Goal: Navigation & Orientation: Find specific page/section

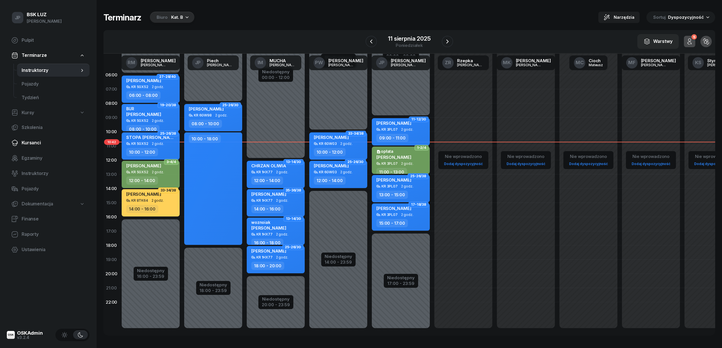
click at [29, 142] on span "Kursanci" at bounding box center [53, 142] width 63 height 7
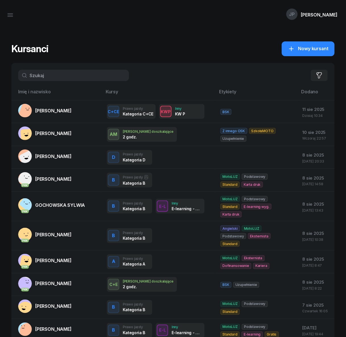
click at [54, 75] on input "text" at bounding box center [73, 75] width 111 height 11
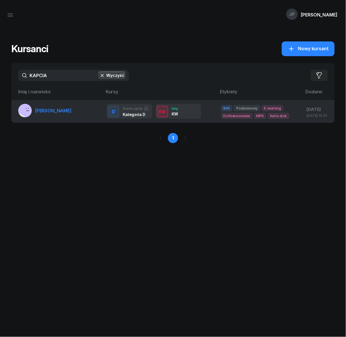
type input "KAPCIA"
click at [66, 111] on span "[PERSON_NAME]" at bounding box center [53, 111] width 36 height 6
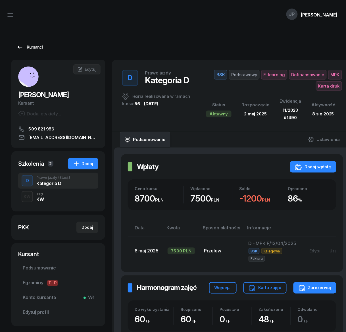
click at [35, 47] on div "Kursanci" at bounding box center [29, 47] width 26 height 7
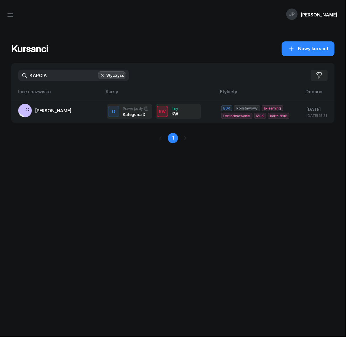
drag, startPoint x: 50, startPoint y: 76, endPoint x: 22, endPoint y: 80, distance: 28.0
click at [22, 80] on input "KAPCIA" at bounding box center [73, 75] width 111 height 11
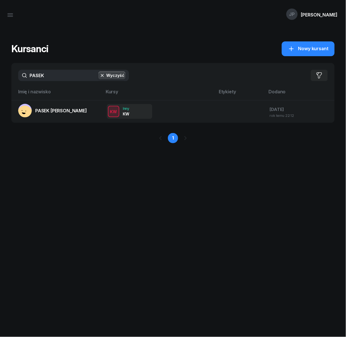
type input "PASEK"
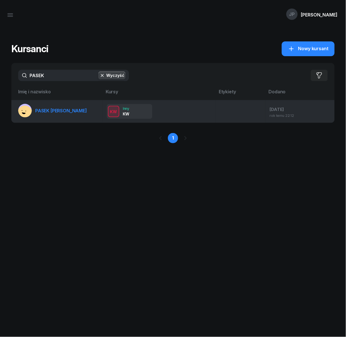
click at [56, 110] on span "PASEK [PERSON_NAME]" at bounding box center [61, 111] width 52 height 6
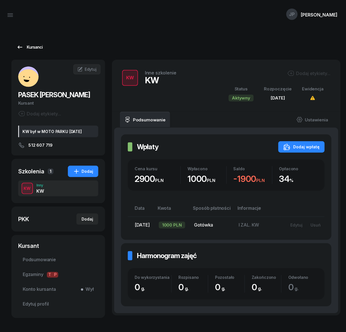
click at [34, 47] on div "Kursanci" at bounding box center [29, 47] width 26 height 7
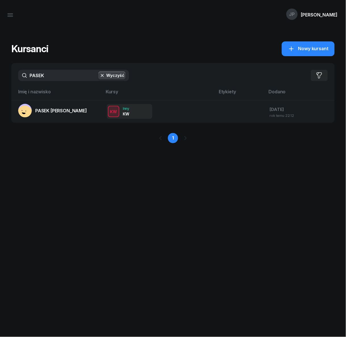
drag, startPoint x: 48, startPoint y: 75, endPoint x: 25, endPoint y: 79, distance: 22.7
click at [25, 79] on input "PASEK" at bounding box center [73, 75] width 111 height 11
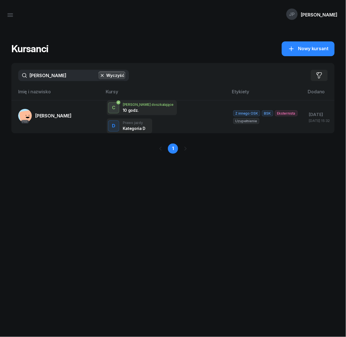
type input "[PERSON_NAME]"
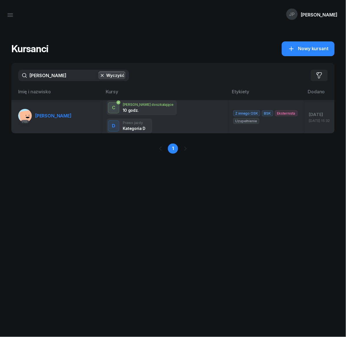
click at [40, 113] on span "[PERSON_NAME]" at bounding box center [53, 116] width 36 height 6
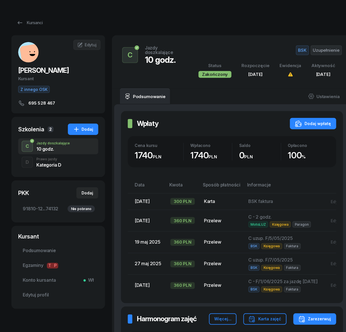
scroll to position [38, 0]
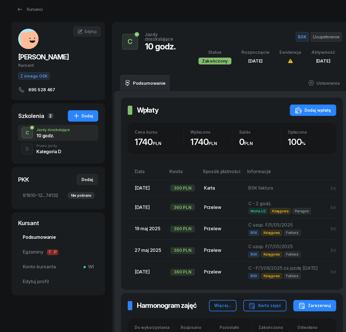
click at [39, 237] on span "Podsumowanie" at bounding box center [58, 237] width 71 height 7
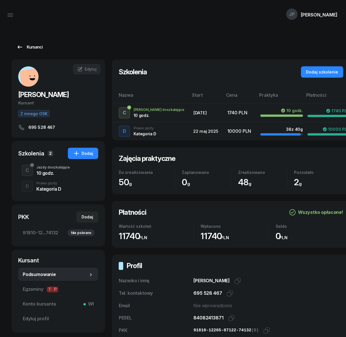
click at [28, 46] on div "Kursanci" at bounding box center [29, 47] width 26 height 7
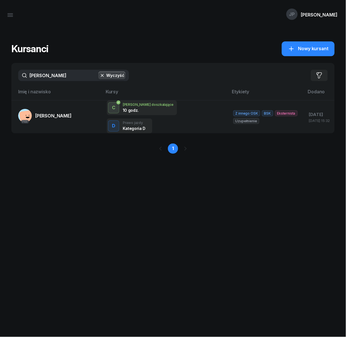
drag, startPoint x: 61, startPoint y: 76, endPoint x: 21, endPoint y: 79, distance: 40.7
click at [21, 79] on input "[PERSON_NAME]" at bounding box center [73, 75] width 111 height 11
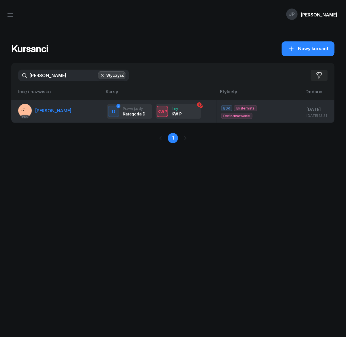
type input "[PERSON_NAME]"
click at [53, 109] on span "[PERSON_NAME]" at bounding box center [53, 111] width 36 height 6
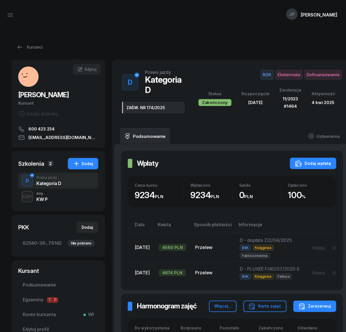
click at [40, 198] on div "KW P" at bounding box center [41, 199] width 11 height 5
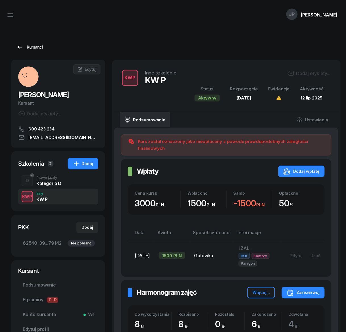
click at [34, 46] on div "Kursanci" at bounding box center [29, 47] width 26 height 7
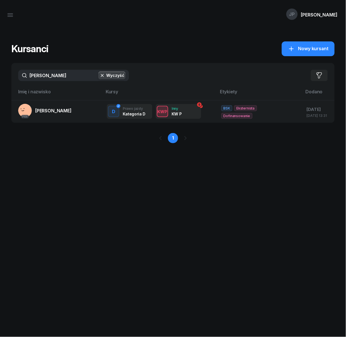
drag, startPoint x: 51, startPoint y: 75, endPoint x: 21, endPoint y: 77, distance: 30.2
click at [21, 77] on input "[PERSON_NAME]" at bounding box center [73, 75] width 111 height 11
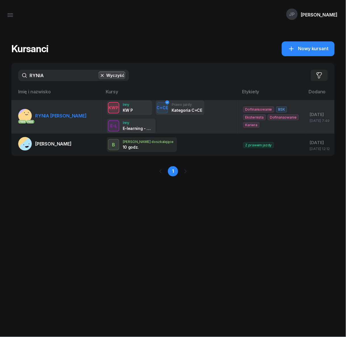
type input "RYNIA"
click at [52, 115] on span "RYNIA [PERSON_NAME]" at bounding box center [60, 116] width 51 height 6
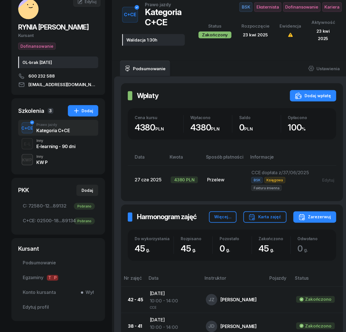
scroll to position [76, 0]
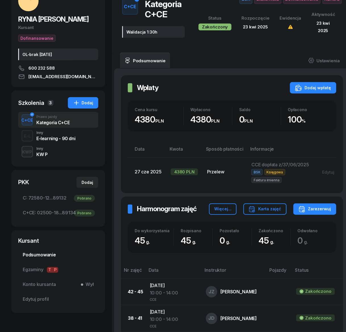
click at [39, 255] on span "Podsumowanie" at bounding box center [58, 254] width 71 height 7
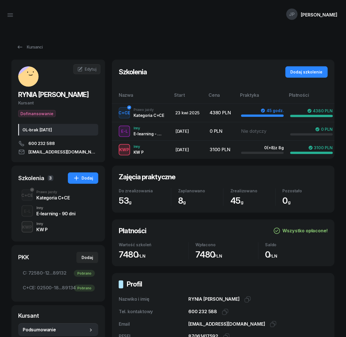
click at [43, 226] on div "Inny" at bounding box center [41, 223] width 11 height 3
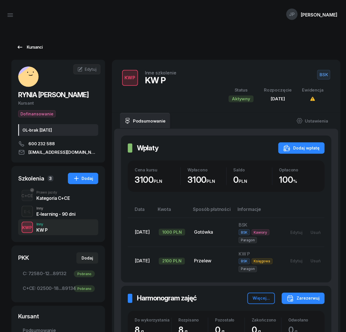
click at [34, 45] on div "Kursanci" at bounding box center [29, 47] width 26 height 7
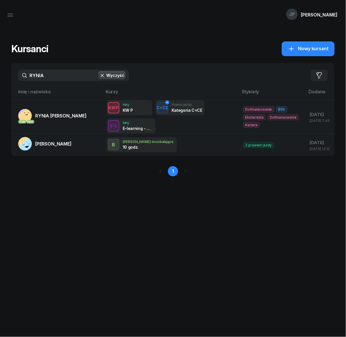
drag, startPoint x: 48, startPoint y: 75, endPoint x: 23, endPoint y: 76, distance: 24.7
click at [23, 76] on input "RYNIA" at bounding box center [73, 75] width 111 height 11
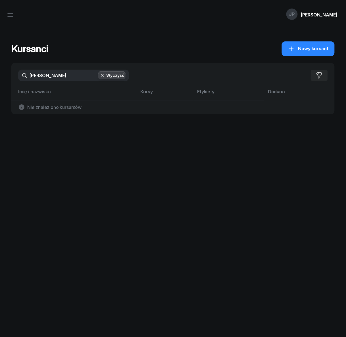
drag, startPoint x: 53, startPoint y: 76, endPoint x: 24, endPoint y: 78, distance: 28.8
click at [24, 78] on input "[PERSON_NAME]" at bounding box center [73, 75] width 111 height 11
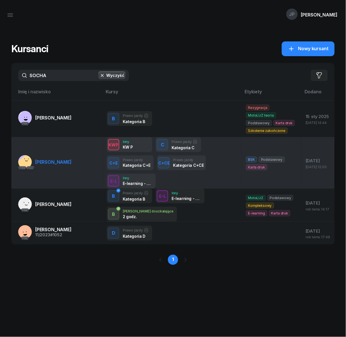
type input "SOCHA"
click at [49, 163] on span "[PERSON_NAME]" at bounding box center [53, 162] width 36 height 6
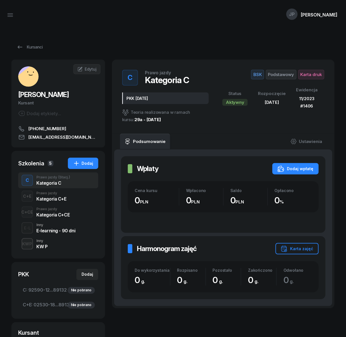
click at [40, 242] on div "Inny" at bounding box center [41, 240] width 11 height 3
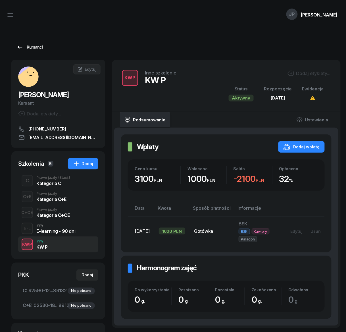
click at [29, 45] on div "Kursanci" at bounding box center [29, 47] width 26 height 7
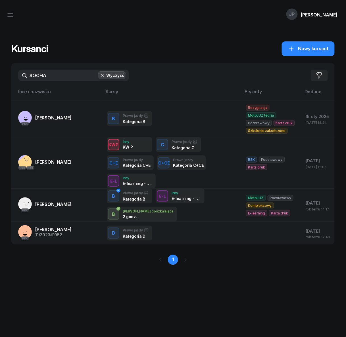
drag, startPoint x: 48, startPoint y: 74, endPoint x: 20, endPoint y: 78, distance: 28.2
click at [20, 78] on input "SOCHA" at bounding box center [73, 75] width 111 height 11
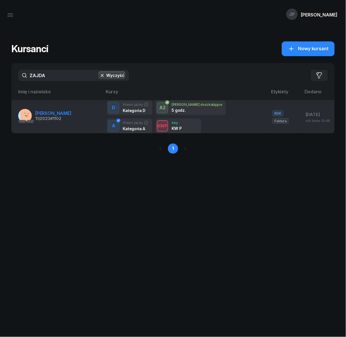
type input "ZAJDA"
click at [45, 114] on span "[PERSON_NAME]" at bounding box center [53, 114] width 36 height 6
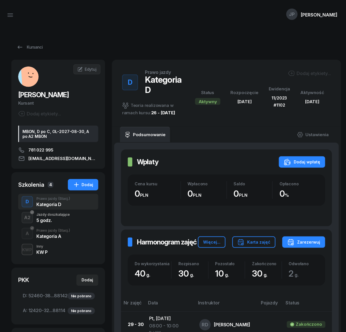
click at [44, 250] on div "KW P" at bounding box center [41, 252] width 11 height 5
